Goal: Task Accomplishment & Management: Use online tool/utility

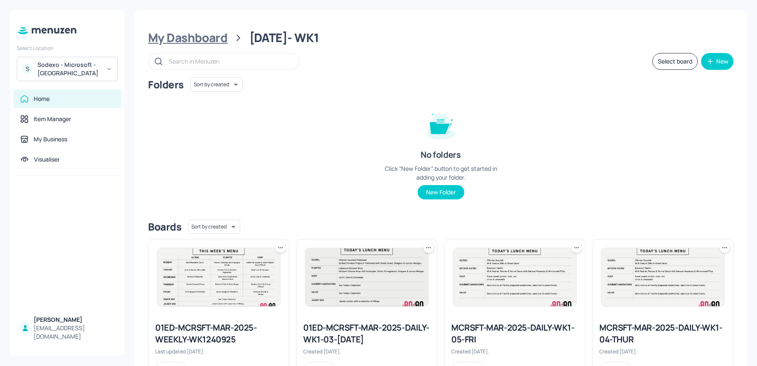
click at [183, 40] on div "My Dashboard" at bounding box center [187, 37] width 79 height 15
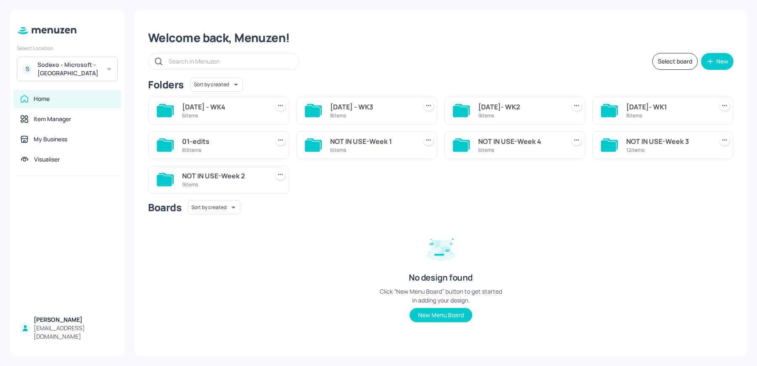
click at [658, 114] on div "8 items" at bounding box center [667, 115] width 83 height 7
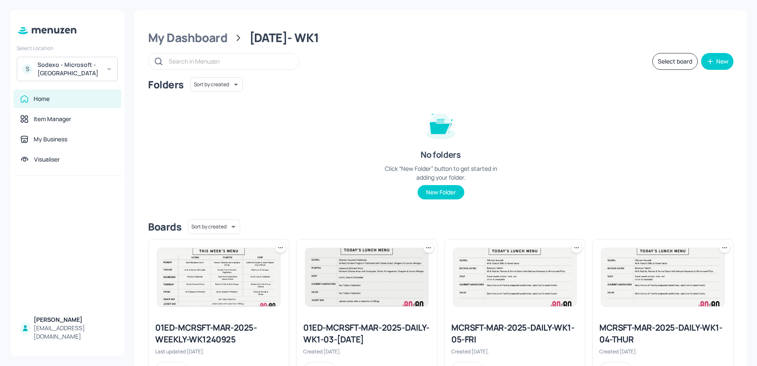
scroll to position [190, 0]
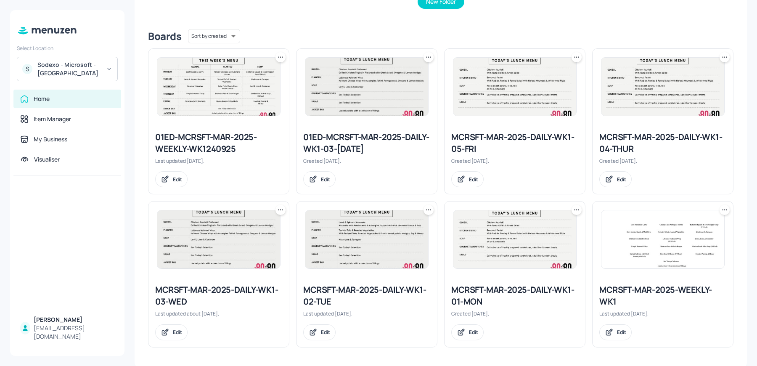
click at [614, 256] on img at bounding box center [662, 239] width 123 height 58
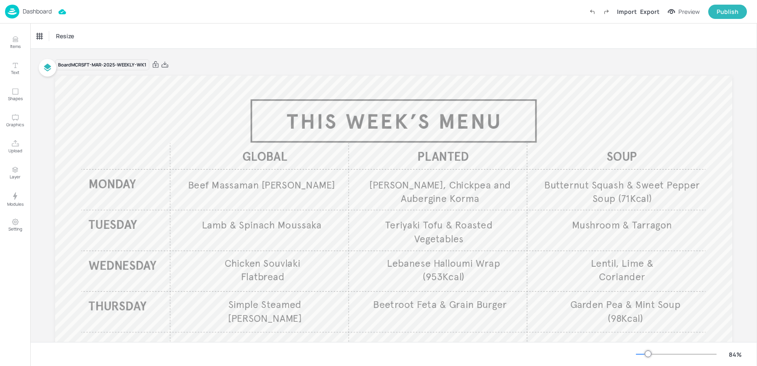
click at [293, 47] on div "Resize" at bounding box center [393, 36] width 727 height 25
click at [314, 35] on div "Resize" at bounding box center [393, 36] width 727 height 25
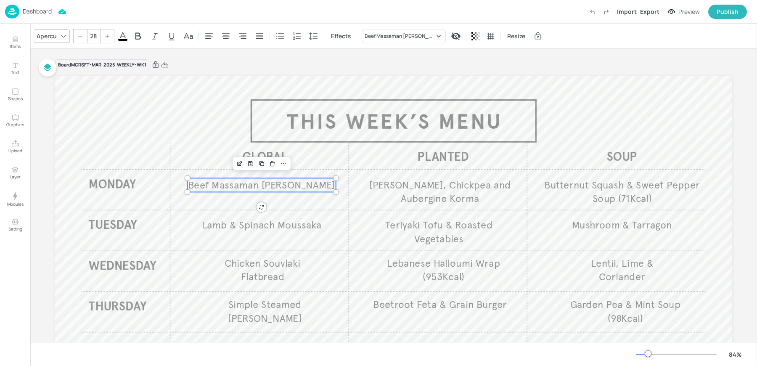
click at [235, 187] on span "Beef Massaman [PERSON_NAME]" at bounding box center [261, 185] width 147 height 12
click at [389, 41] on div "Beef Massaman [PERSON_NAME]" at bounding box center [404, 36] width 84 height 14
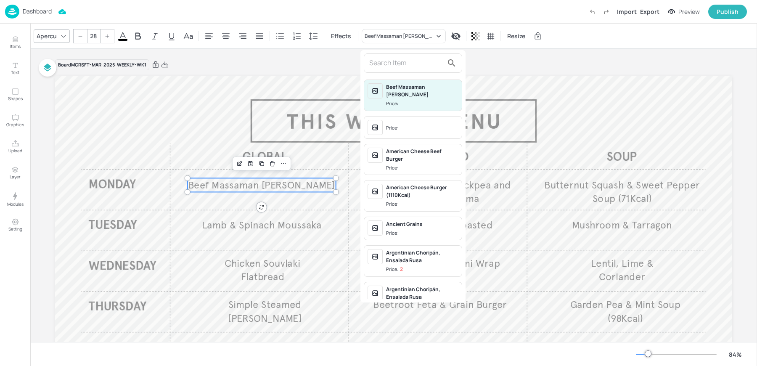
click at [396, 66] on input "text" at bounding box center [406, 62] width 74 height 13
paste input "beef [PERSON_NAME], [PERSON_NAME] naan, [PERSON_NAME]"
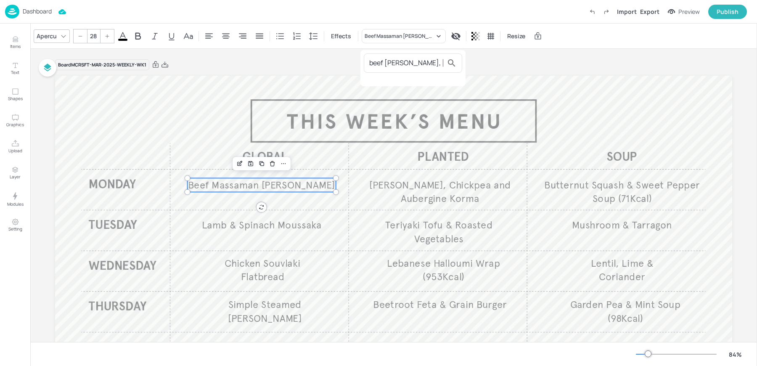
scroll to position [0, 54]
click at [396, 66] on input "beef [PERSON_NAME], [PERSON_NAME] naan, [PERSON_NAME]" at bounding box center [406, 62] width 74 height 13
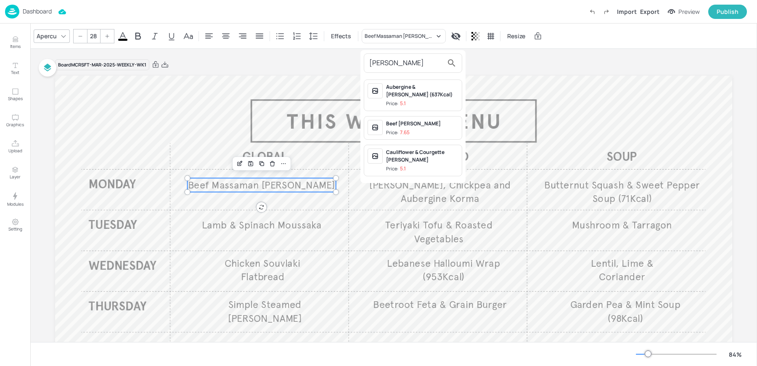
type input "[PERSON_NAME]"
click at [405, 130] on p "7.65" at bounding box center [405, 132] width 10 height 6
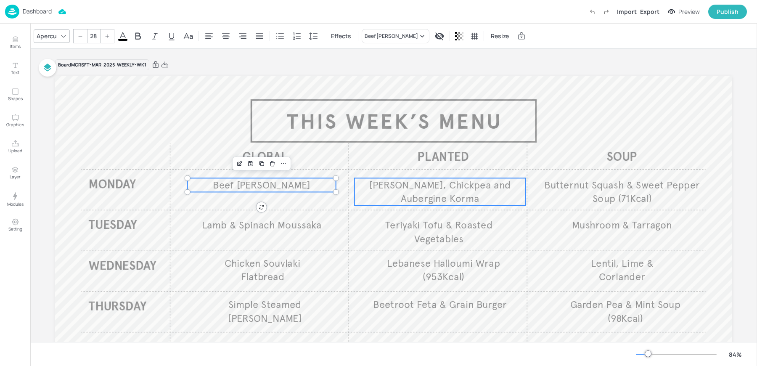
click at [404, 197] on p "[PERSON_NAME], Chickpea and Aubergine Korma" at bounding box center [439, 192] width 171 height 28
type input "28"
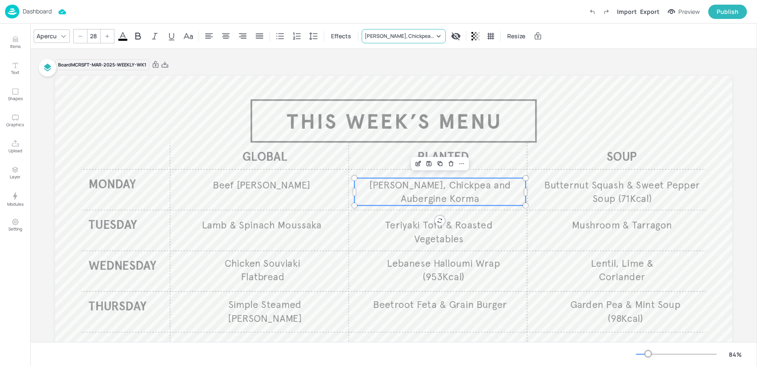
click at [385, 39] on div "[PERSON_NAME], Chickpea and Aubergine Korma" at bounding box center [400, 36] width 70 height 8
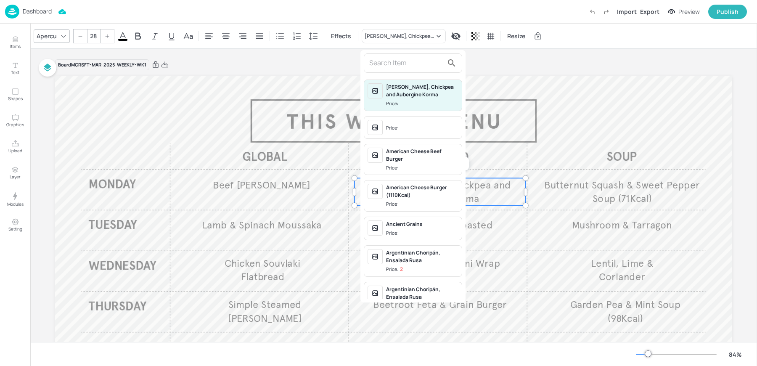
click at [391, 65] on input "text" at bounding box center [406, 62] width 74 height 13
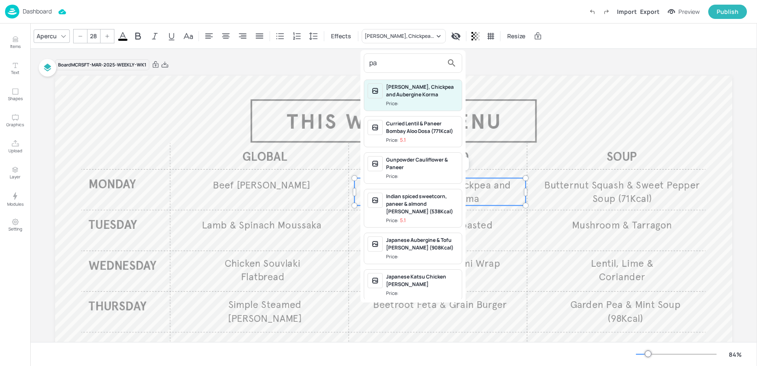
type input "p"
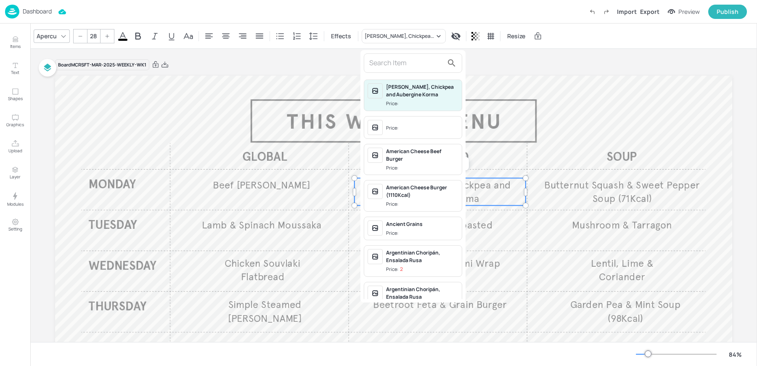
click at [22, 46] on div at bounding box center [378, 183] width 757 height 366
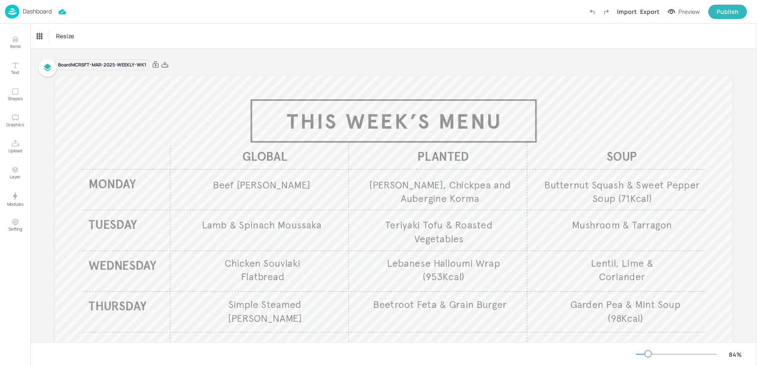
click at [37, 13] on p "Dashboard" at bounding box center [37, 11] width 29 height 6
